Goal: Task Accomplishment & Management: Manage account settings

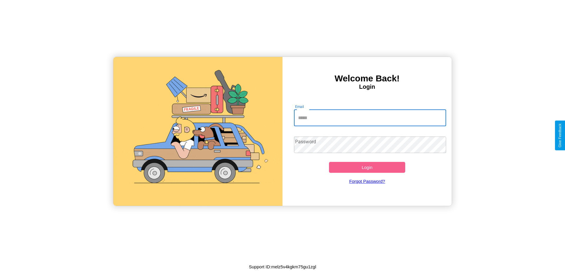
click at [370, 117] on input "Email" at bounding box center [370, 118] width 153 height 16
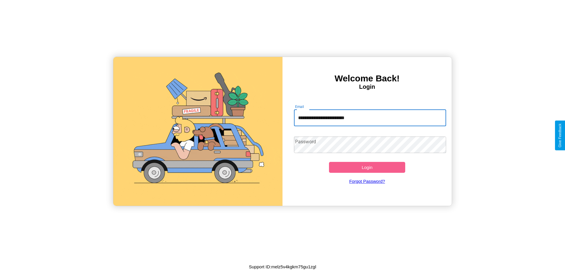
type input "**********"
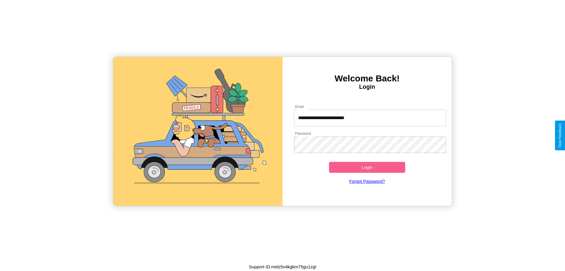
click at [367, 167] on button "Login" at bounding box center [367, 167] width 76 height 11
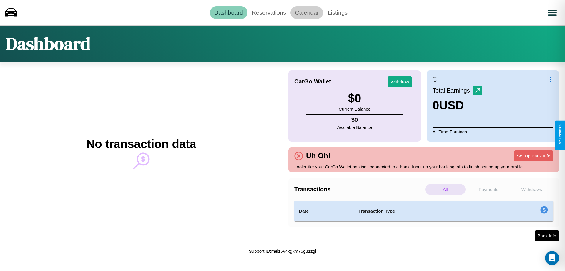
click at [307, 12] on link "Calendar" at bounding box center [307, 12] width 33 height 12
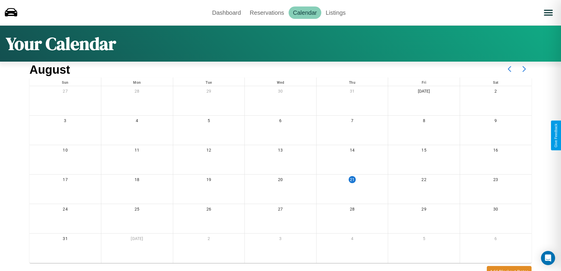
click at [524, 69] on icon at bounding box center [524, 69] width 15 height 15
click at [267, 12] on link "Reservations" at bounding box center [266, 12] width 43 height 12
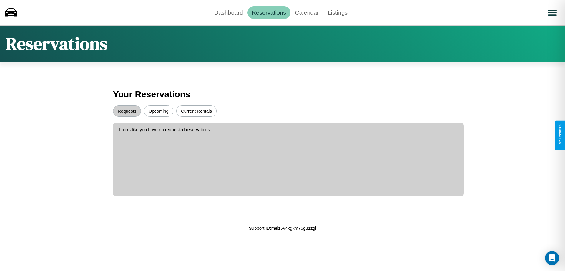
click at [159, 111] on button "Upcoming" at bounding box center [158, 110] width 29 height 11
click at [127, 111] on button "Requests" at bounding box center [127, 110] width 28 height 11
